Goal: Check status: Check status

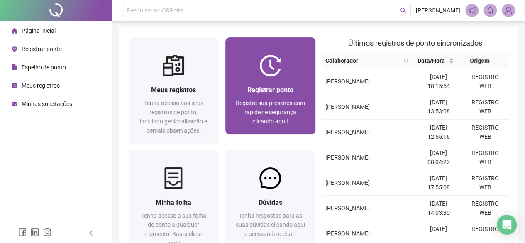
click at [279, 73] on img at bounding box center [270, 66] width 22 height 22
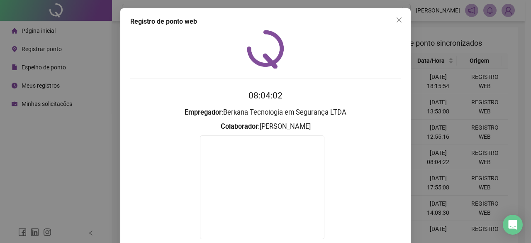
scroll to position [53, 0]
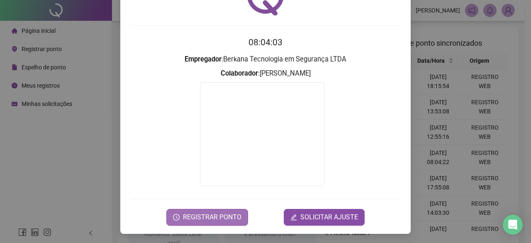
click at [195, 214] on span "REGISTRAR PONTO" at bounding box center [212, 217] width 59 height 10
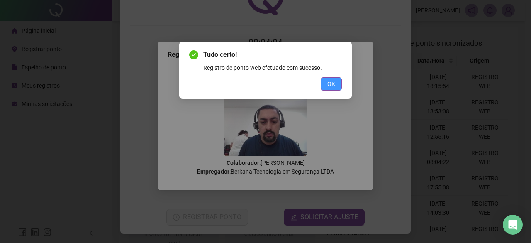
click at [333, 82] on span "OK" at bounding box center [332, 83] width 8 height 9
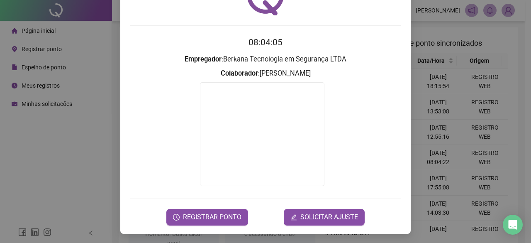
scroll to position [0, 0]
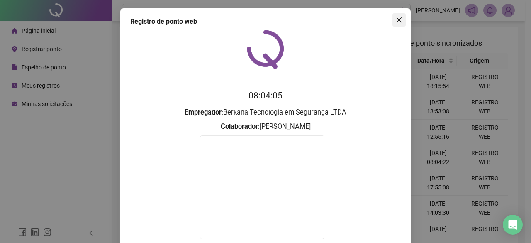
click at [397, 20] on icon "close" at bounding box center [399, 19] width 5 height 5
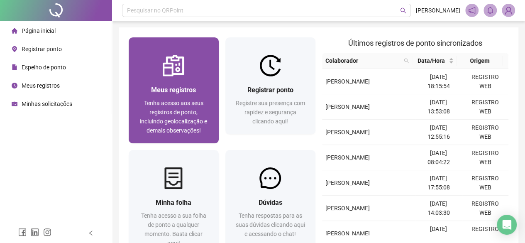
click at [167, 109] on span "Tenha acesso aos seus registros de ponto, incluindo geolocalização e demais obs…" at bounding box center [173, 117] width 67 height 34
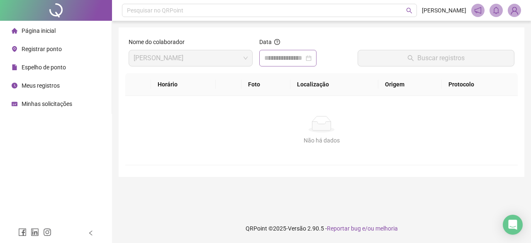
click at [312, 58] on div at bounding box center [287, 58] width 47 height 10
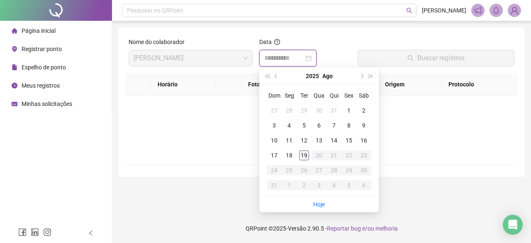
type input "**********"
click at [318, 202] on link "Hoje" at bounding box center [319, 204] width 12 height 7
type input "**********"
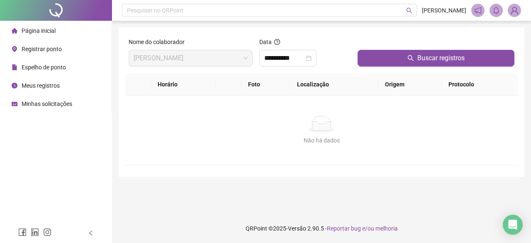
click at [398, 67] on div "Buscar registros" at bounding box center [437, 55] width 164 height 36
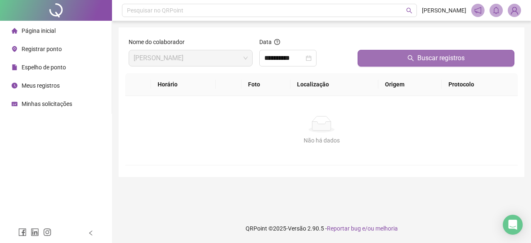
click at [397, 59] on button "Buscar registros" at bounding box center [436, 58] width 157 height 17
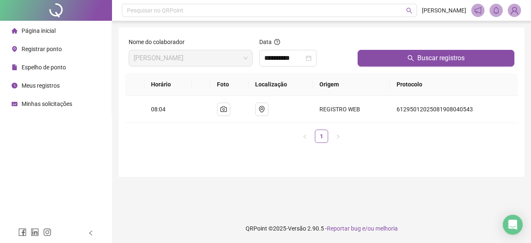
click at [517, 7] on img at bounding box center [515, 10] width 12 height 12
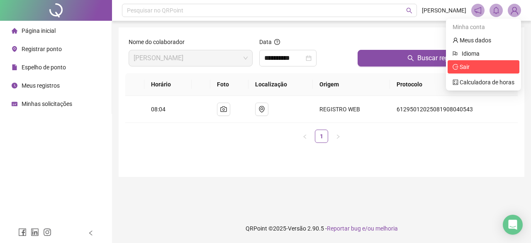
click at [475, 65] on span "Sair" at bounding box center [484, 66] width 62 height 9
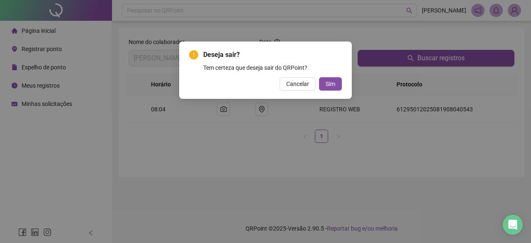
click at [342, 84] on div "Deseja sair? Tem certeza que deseja sair do QRPoint? Cancelar Sim" at bounding box center [265, 70] width 173 height 57
click at [338, 83] on button "Sim" at bounding box center [330, 83] width 23 height 13
